Goal: Information Seeking & Learning: Learn about a topic

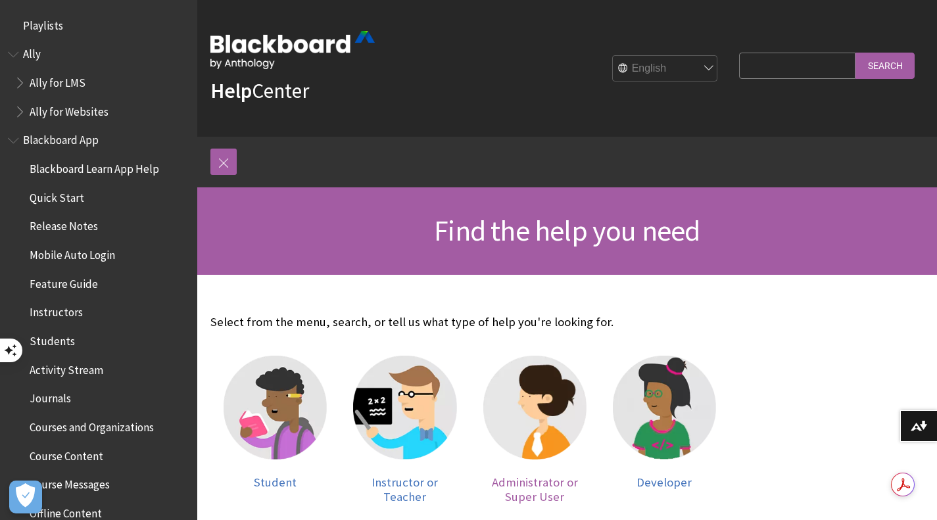
scroll to position [66, 0]
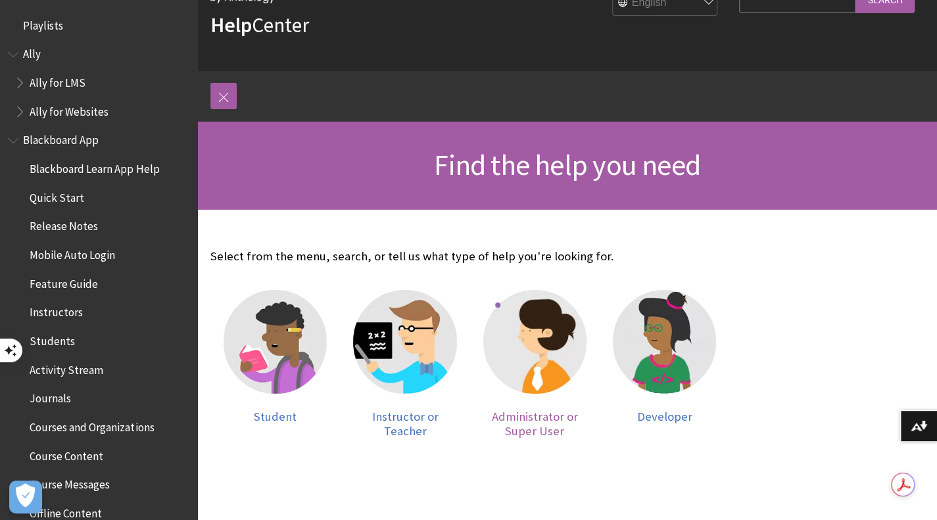
click at [539, 334] on img at bounding box center [535, 341] width 103 height 103
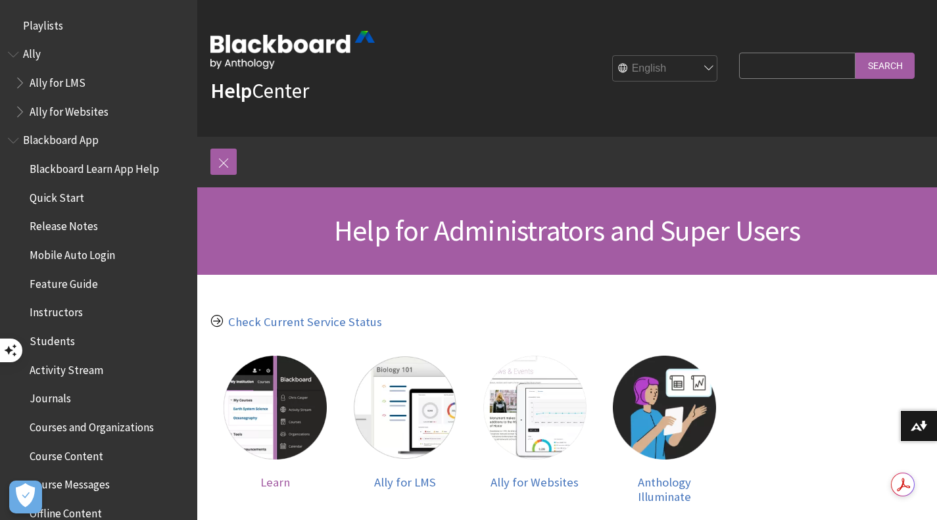
scroll to position [66, 0]
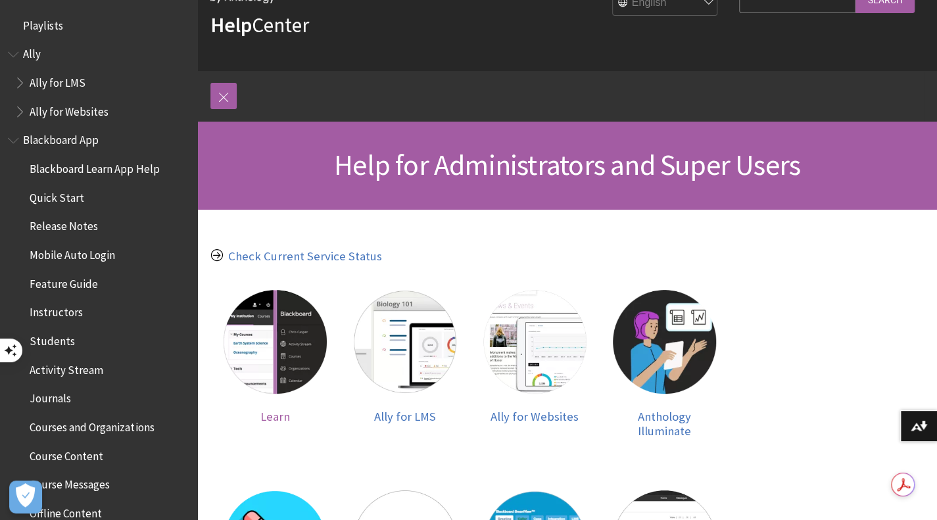
click at [271, 337] on img at bounding box center [275, 341] width 103 height 103
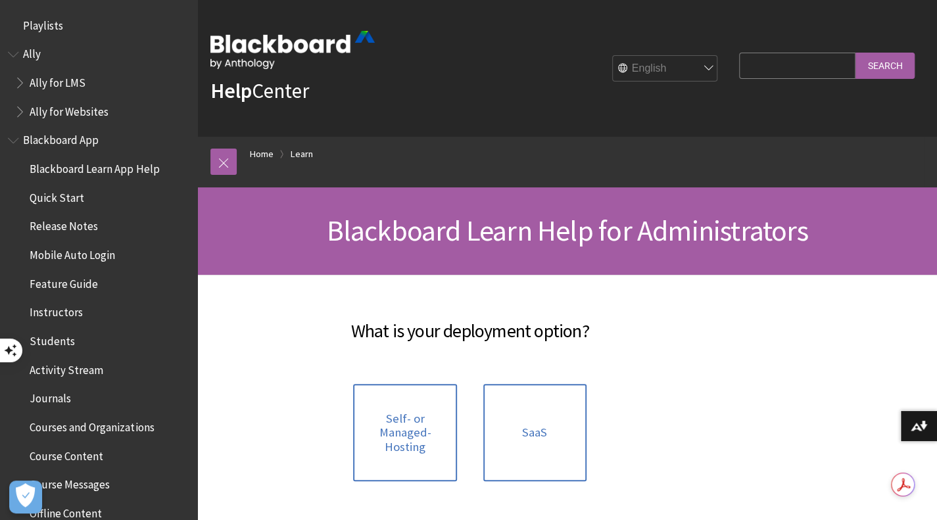
scroll to position [1324, 0]
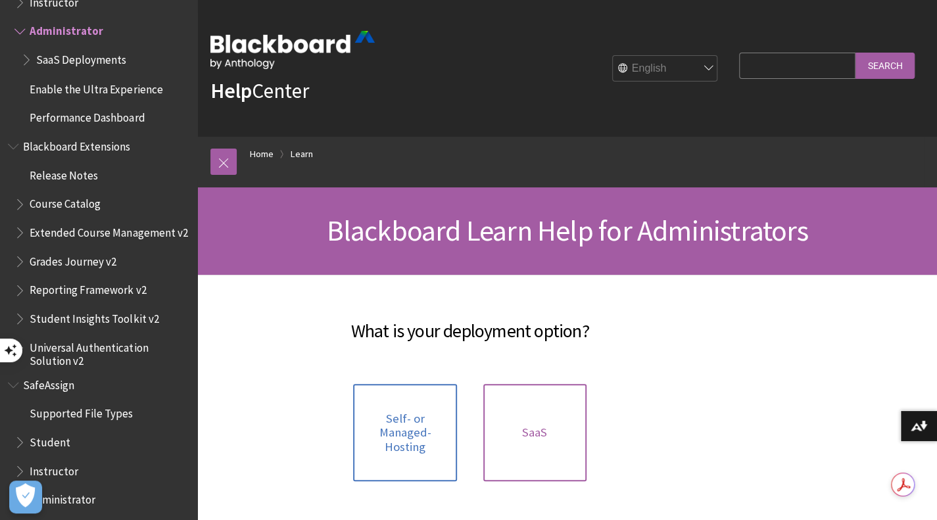
click at [545, 426] on span "SaaS" at bounding box center [534, 433] width 25 height 14
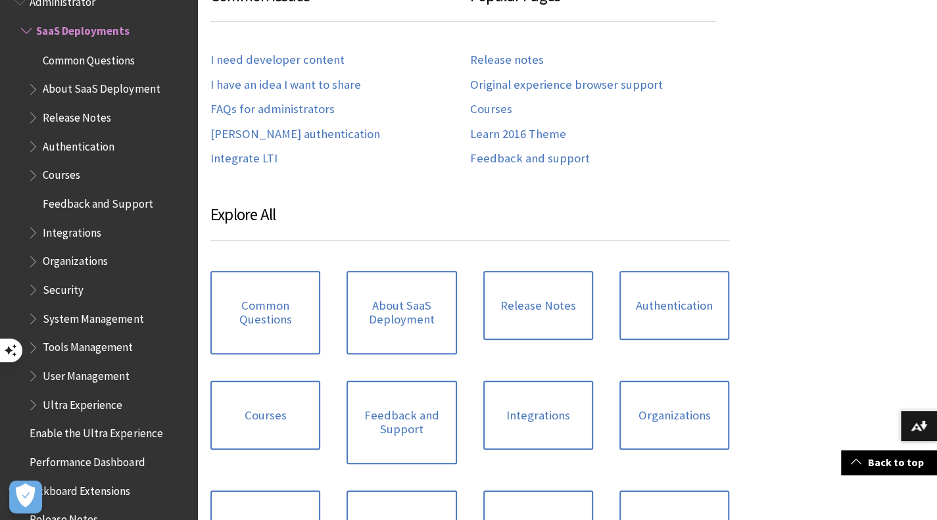
scroll to position [460, 0]
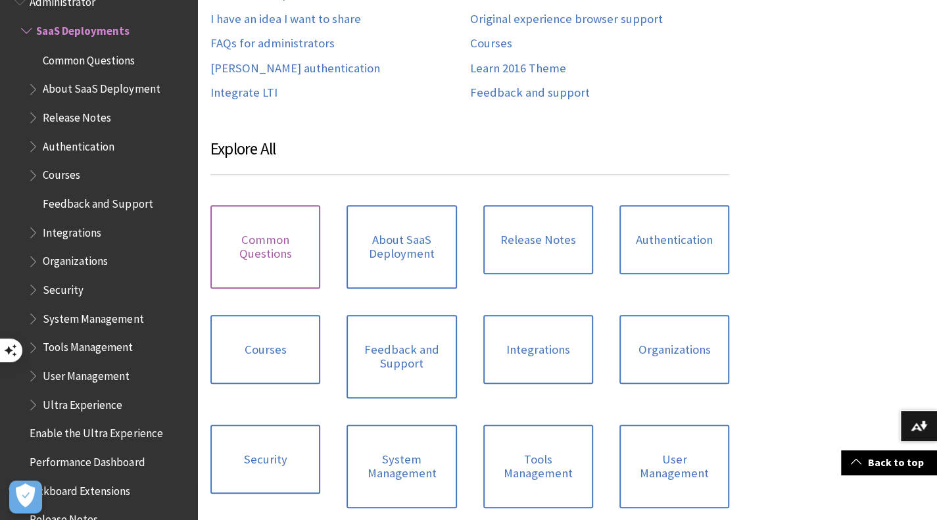
click at [271, 244] on link "Common Questions" at bounding box center [266, 247] width 110 height 84
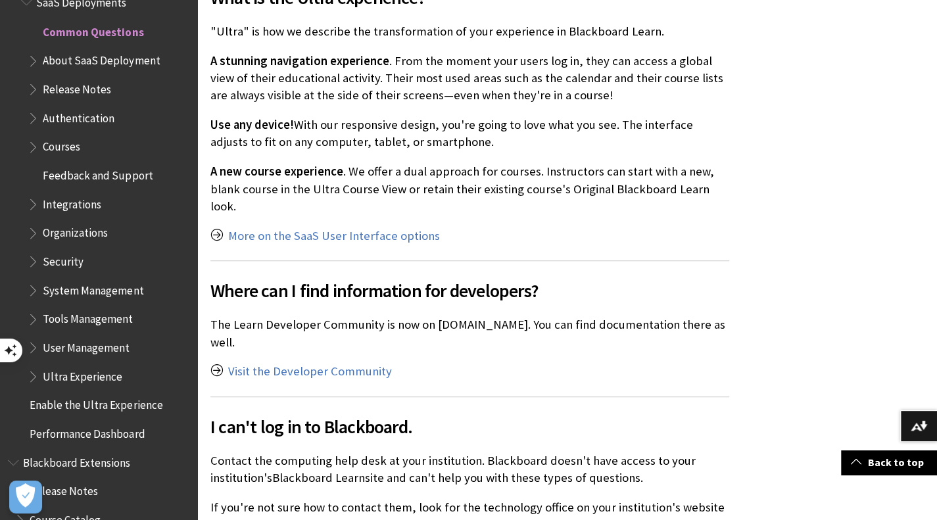
scroll to position [724, 0]
